Goal: Task Accomplishment & Management: Use online tool/utility

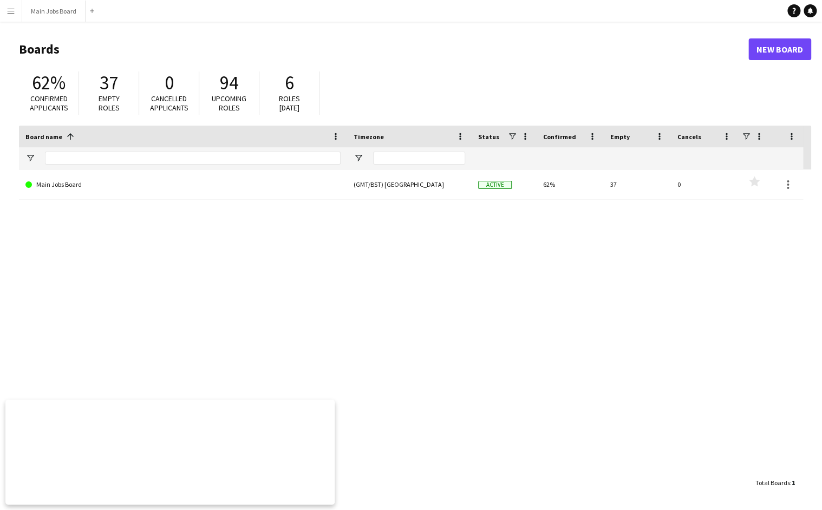
click at [11, 9] on app-icon "Menu" at bounding box center [11, 11] width 9 height 9
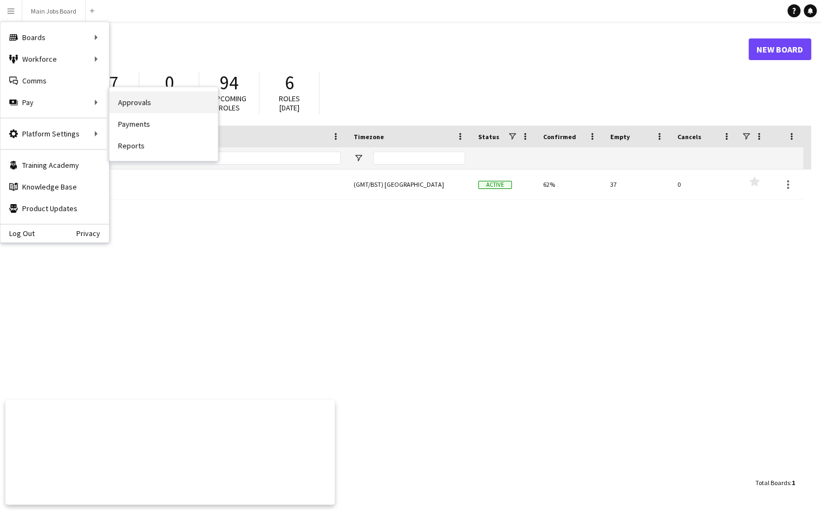
click at [136, 102] on link "Approvals" at bounding box center [163, 103] width 108 height 22
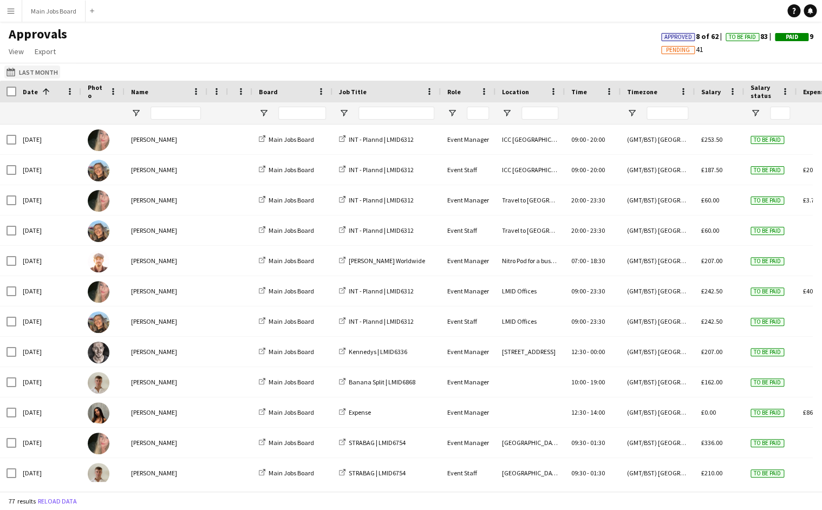
click at [36, 76] on button "Last Month Last Month" at bounding box center [32, 72] width 56 height 13
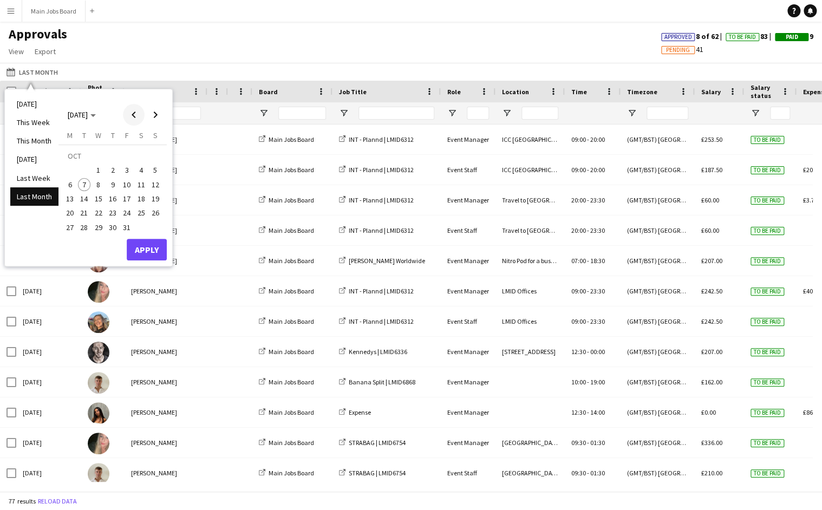
click at [135, 112] on span "Previous month" at bounding box center [134, 115] width 22 height 22
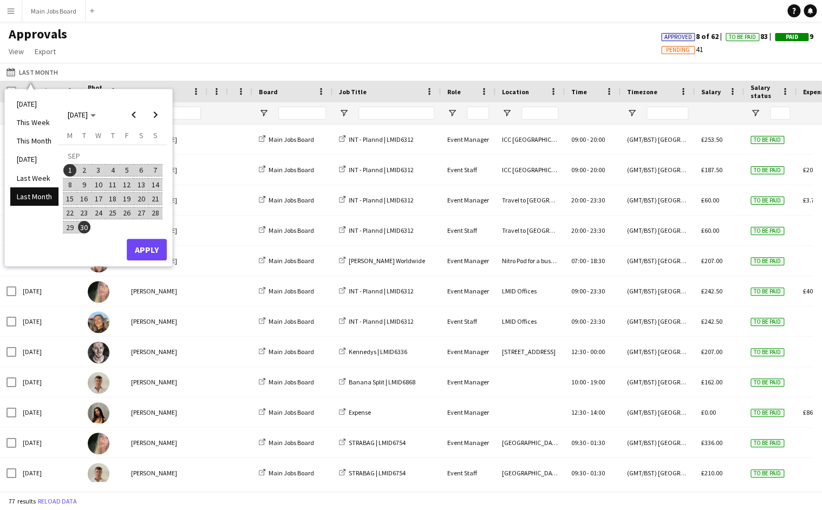
click at [88, 187] on span "9" at bounding box center [84, 184] width 13 height 13
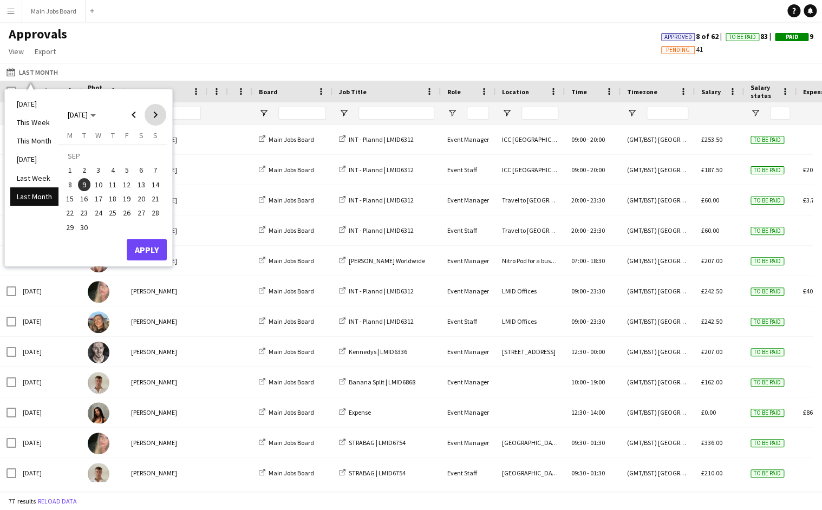
click at [159, 117] on span "Next month" at bounding box center [156, 115] width 22 height 22
click at [110, 172] on span "2" at bounding box center [112, 170] width 13 height 13
click at [146, 249] on button "Apply" at bounding box center [147, 250] width 40 height 22
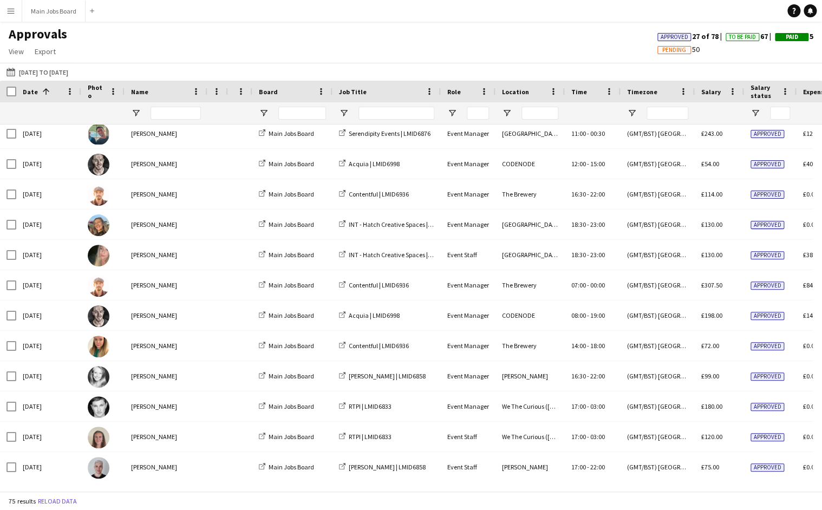
click at [14, 12] on app-icon "Menu" at bounding box center [11, 11] width 9 height 9
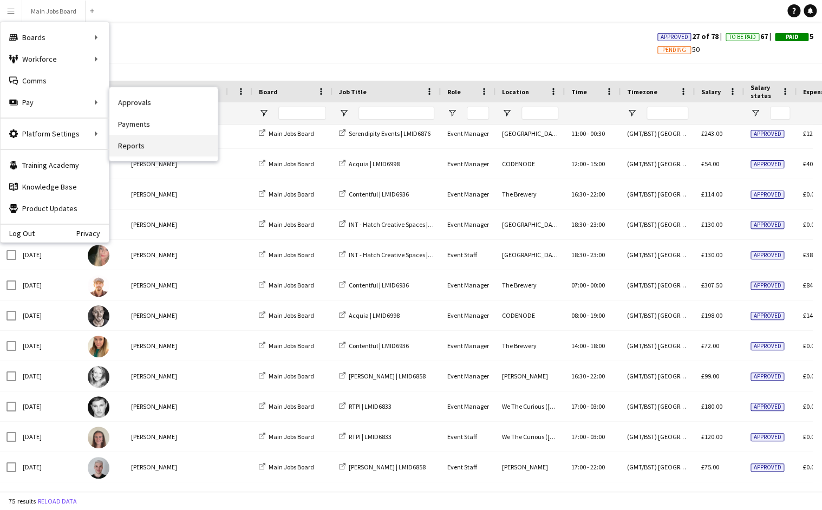
click at [140, 145] on link "Reports" at bounding box center [163, 146] width 108 height 22
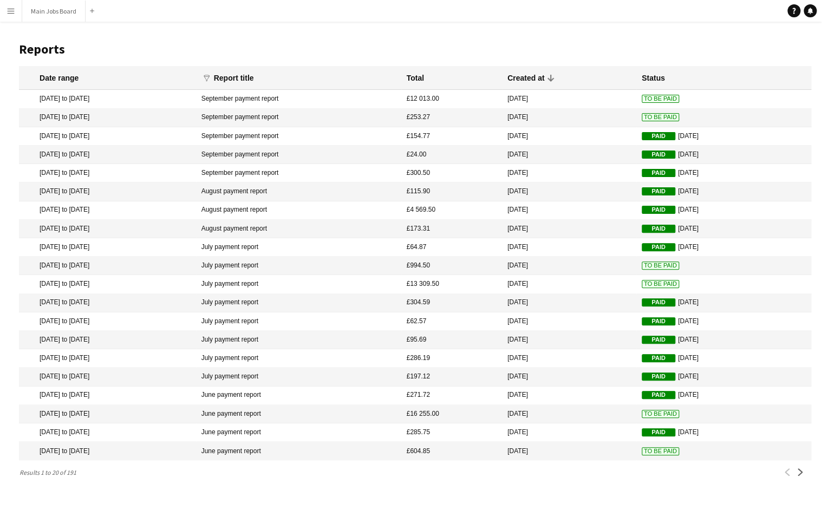
click at [645, 98] on span "To Be Paid" at bounding box center [660, 99] width 37 height 8
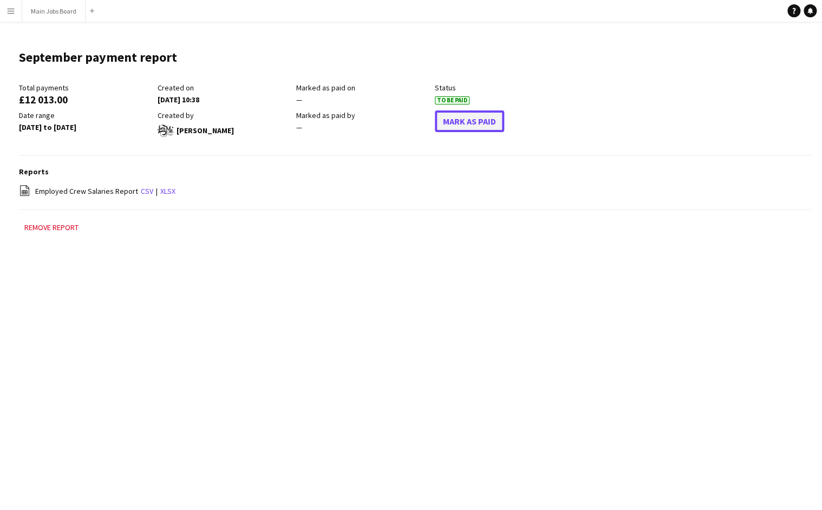
click at [485, 118] on button "Mark As Paid" at bounding box center [469, 122] width 69 height 22
click at [11, 10] on app-icon "Menu" at bounding box center [11, 11] width 9 height 9
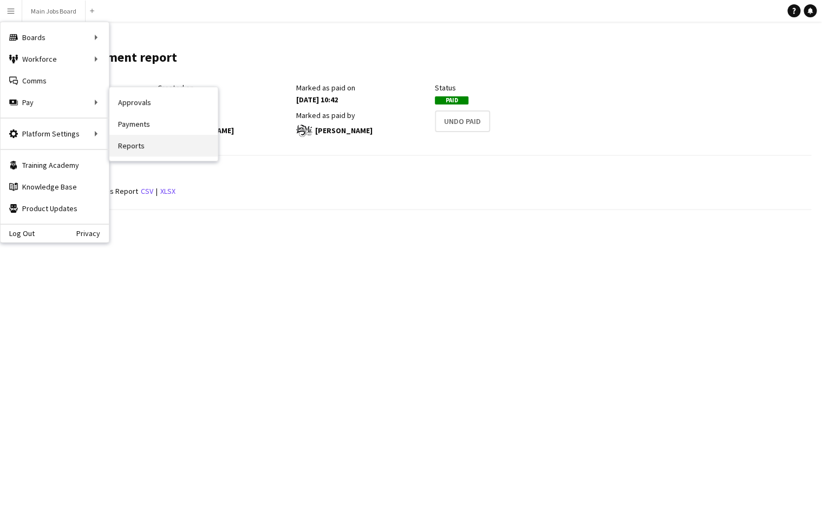
click at [141, 149] on link "Reports" at bounding box center [163, 146] width 108 height 22
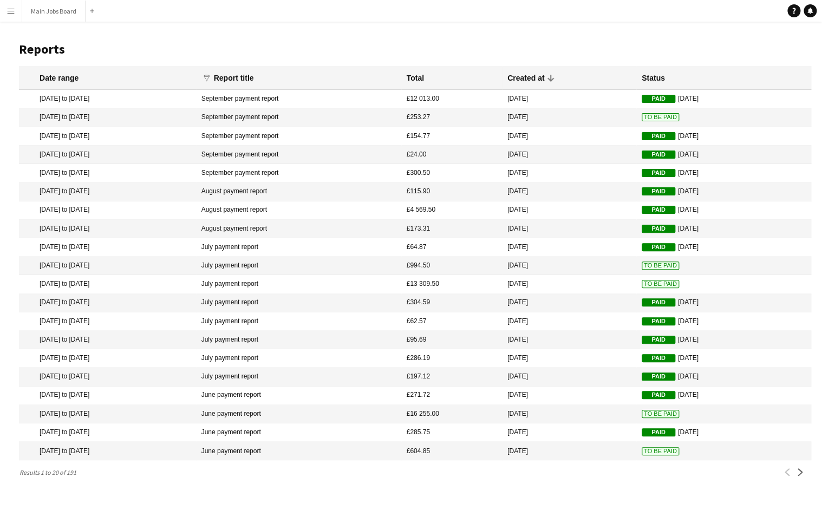
click at [647, 118] on span "To Be Paid" at bounding box center [660, 117] width 37 height 8
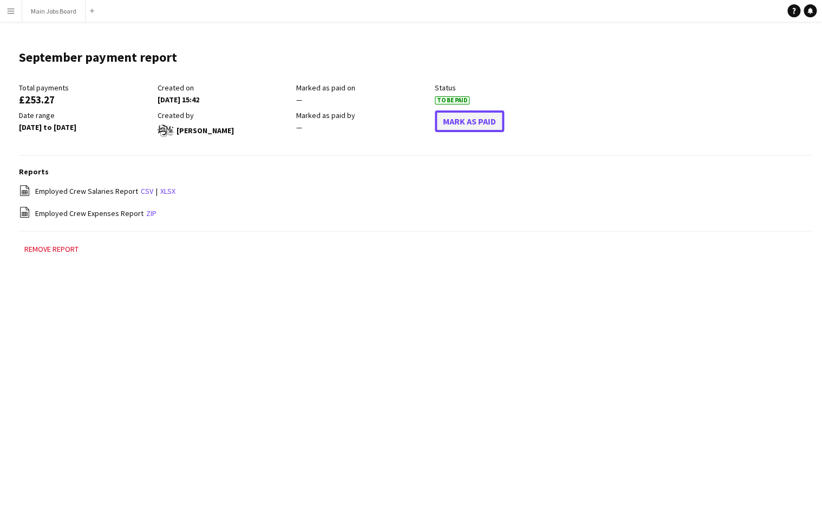
click at [464, 126] on button "Mark As Paid" at bounding box center [469, 122] width 69 height 22
click at [10, 11] on app-icon "Menu" at bounding box center [11, 11] width 9 height 9
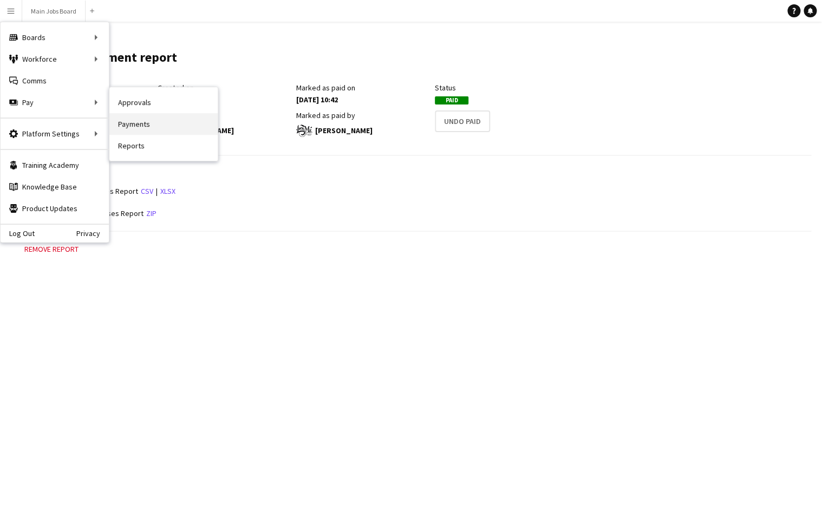
click at [135, 124] on link "Payments" at bounding box center [163, 124] width 108 height 22
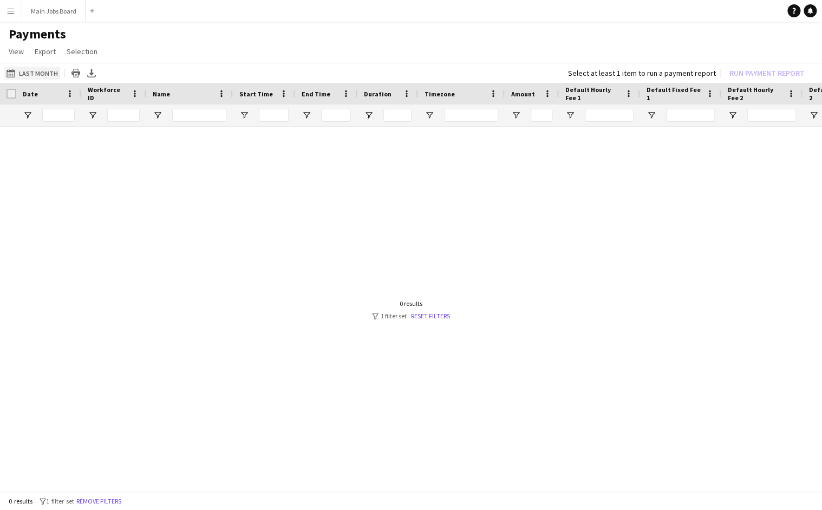
click at [41, 74] on button "Last Month Last Month" at bounding box center [32, 73] width 56 height 13
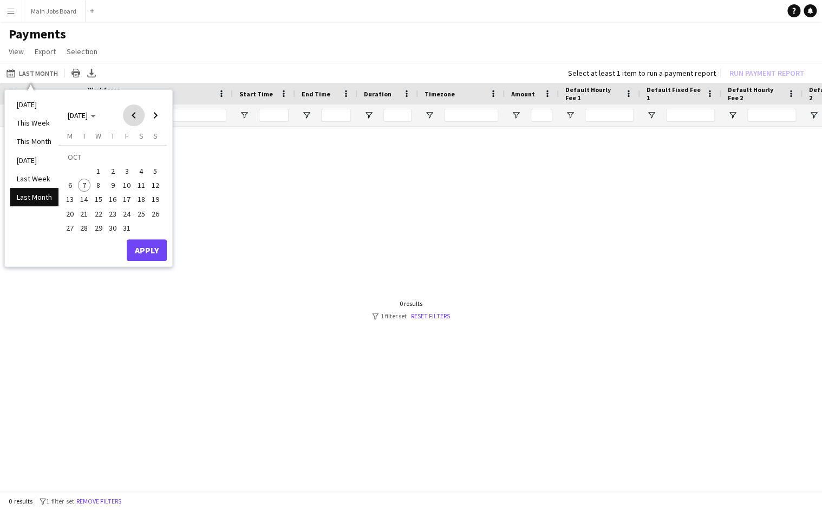
click at [133, 115] on span "Previous month" at bounding box center [134, 116] width 22 height 22
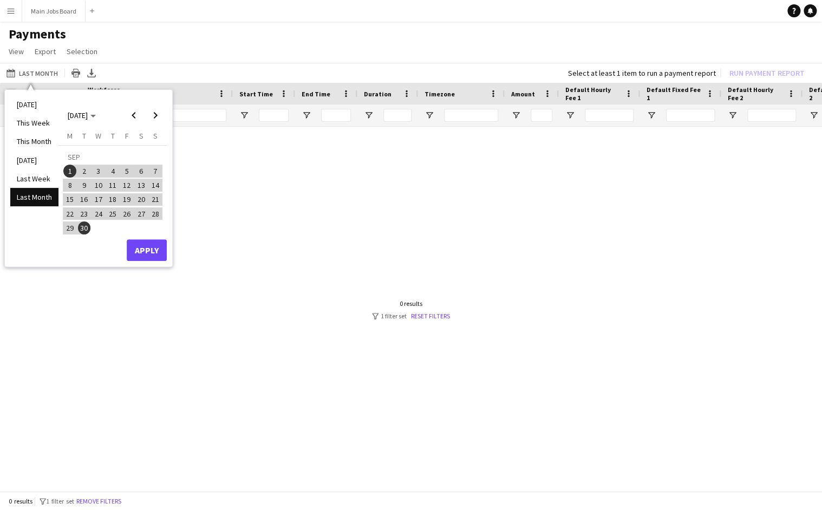
drag, startPoint x: 87, startPoint y: 187, endPoint x: 82, endPoint y: 182, distance: 6.9
click at [87, 187] on span "9" at bounding box center [84, 185] width 13 height 13
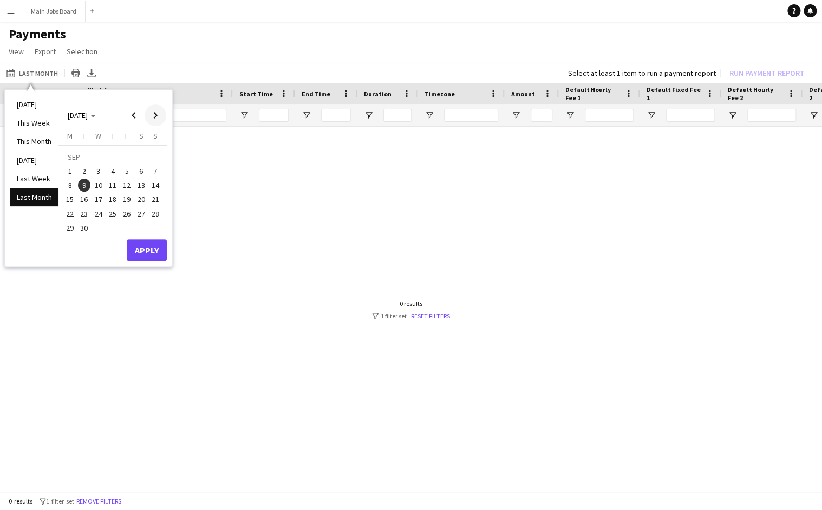
click at [160, 115] on span "Next month" at bounding box center [156, 116] width 22 height 22
click at [115, 172] on span "2" at bounding box center [112, 171] width 13 height 13
click at [150, 254] on button "Apply" at bounding box center [147, 250] width 40 height 22
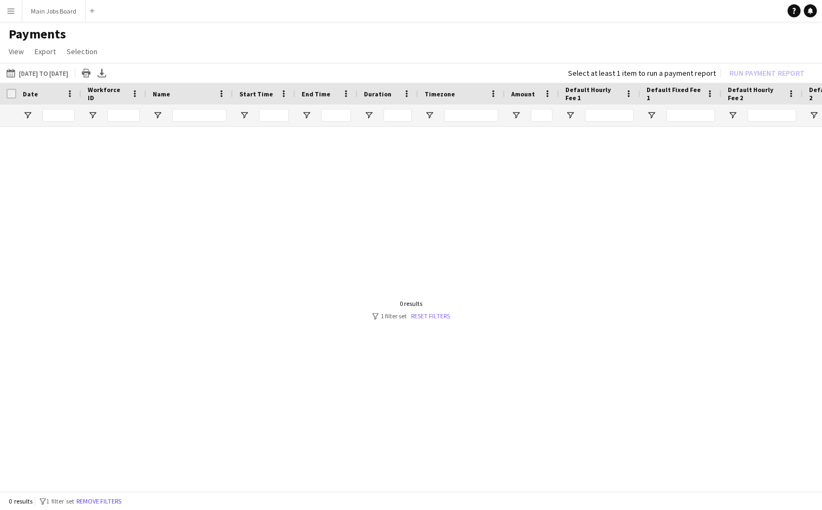
click at [440, 316] on link "Reset filters" at bounding box center [430, 316] width 39 height 8
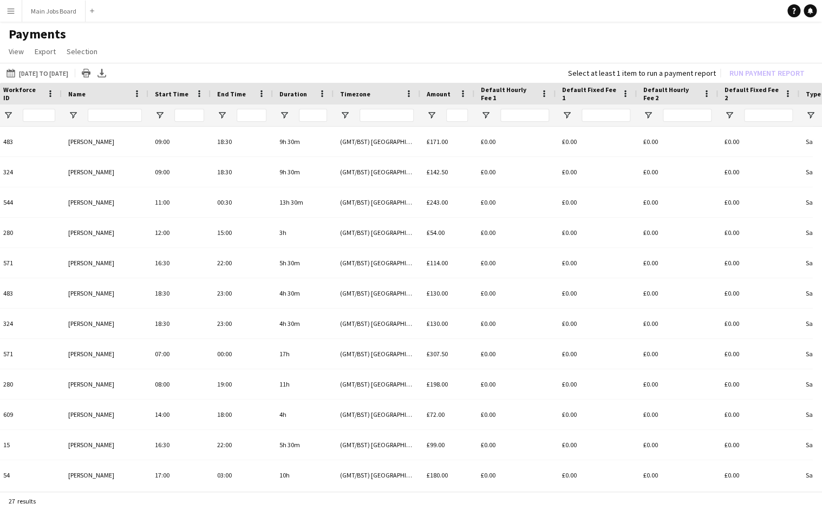
scroll to position [0, 125]
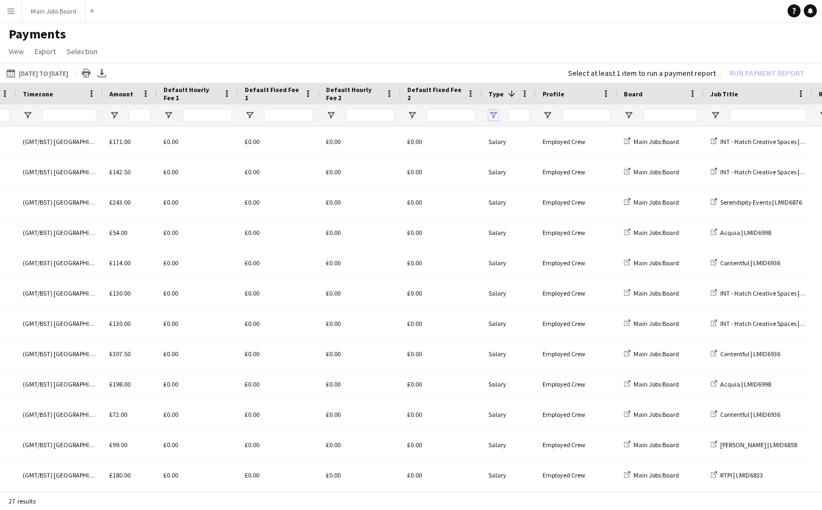
click at [496, 115] on span "Open Filter Menu" at bounding box center [494, 116] width 10 height 10
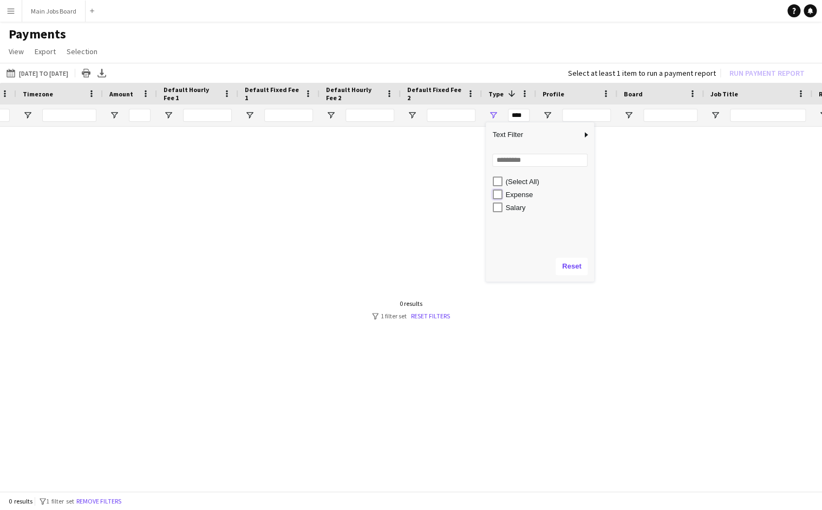
type input "**********"
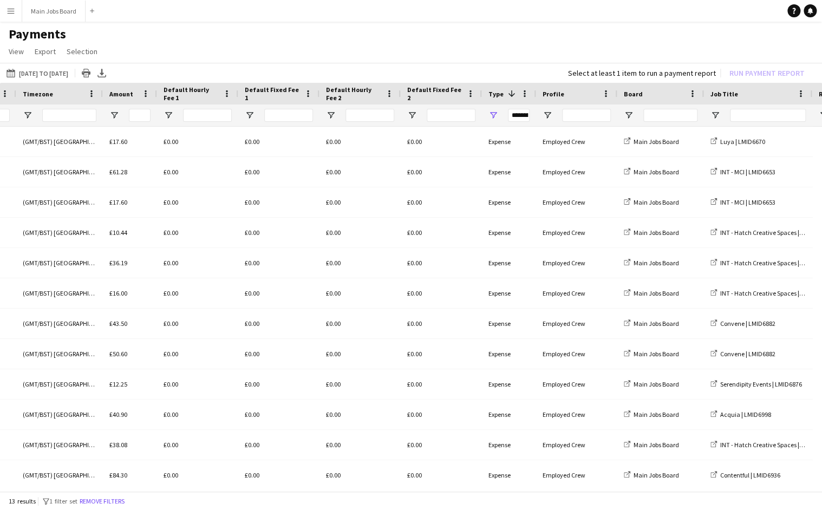
click at [521, 20] on app-navbar "Menu Boards Boards Boards All jobs Status Workforce Workforce My Workforce Recr…" at bounding box center [411, 11] width 822 height 22
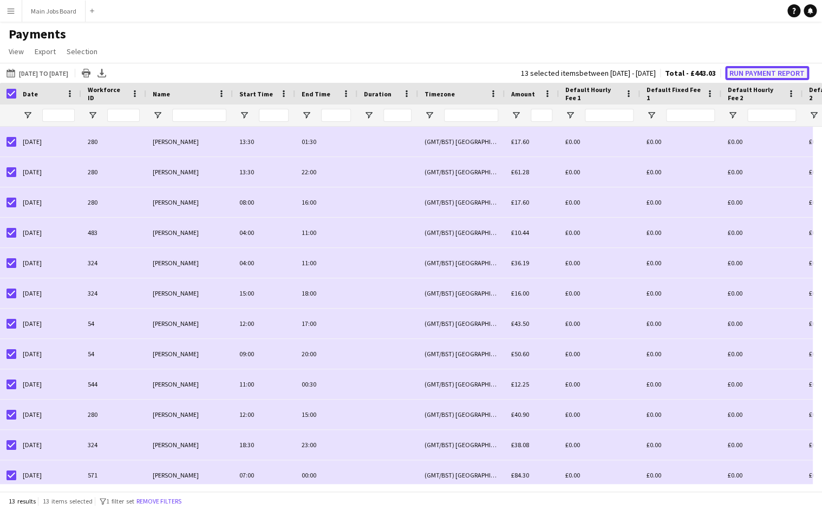
click at [771, 72] on button "Run Payment Report" at bounding box center [767, 73] width 84 height 14
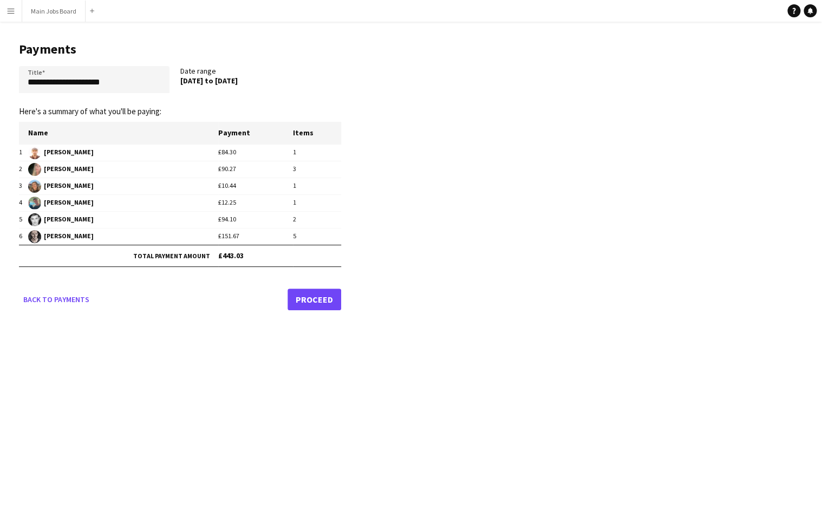
click at [315, 297] on link "Proceed" at bounding box center [315, 300] width 54 height 22
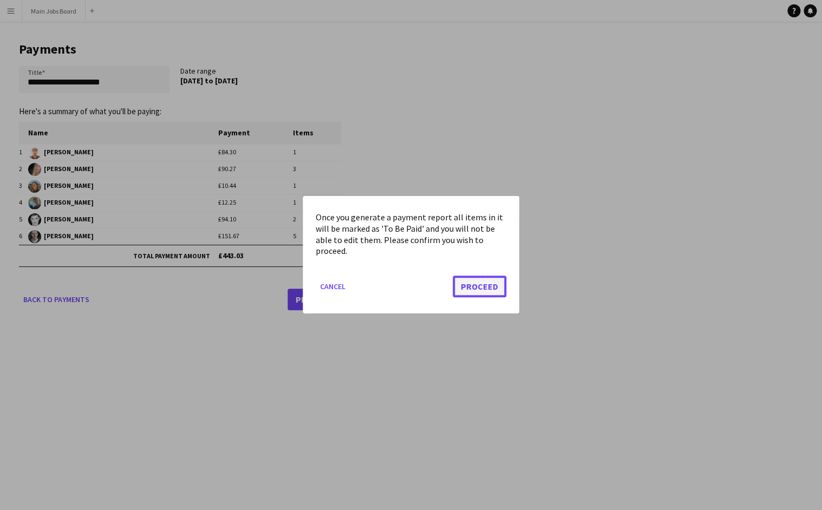
click at [485, 294] on button "Proceed" at bounding box center [480, 287] width 54 height 22
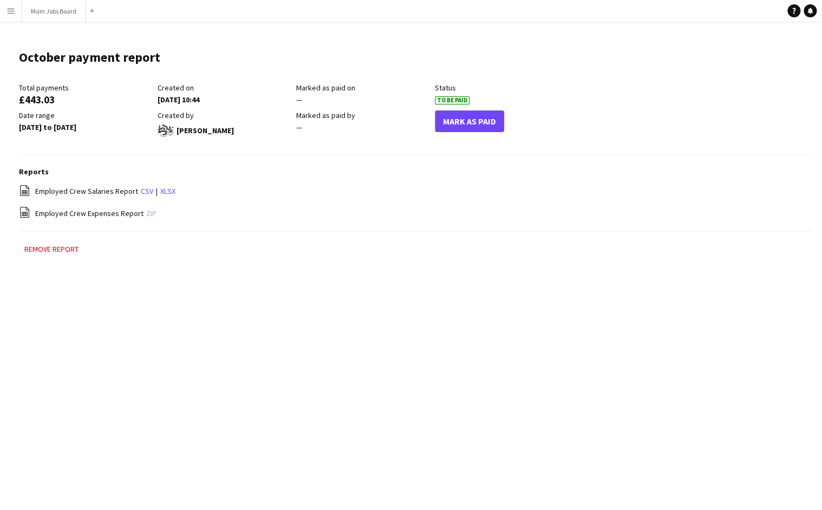
click at [149, 216] on link "zip" at bounding box center [151, 214] width 10 height 10
click at [148, 213] on link "zip" at bounding box center [151, 214] width 10 height 10
click at [146, 213] on link "zip" at bounding box center [151, 214] width 10 height 10
click at [146, 216] on link "zip" at bounding box center [151, 214] width 10 height 10
click at [147, 214] on link "zip" at bounding box center [151, 214] width 10 height 10
